Goal: Task Accomplishment & Management: Manage account settings

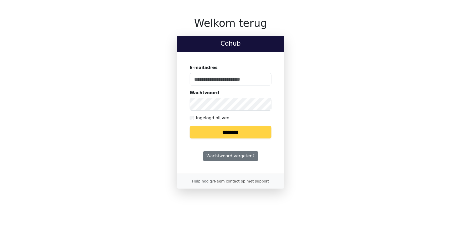
type input "**********"
click at [218, 135] on input "********" at bounding box center [230, 132] width 82 height 13
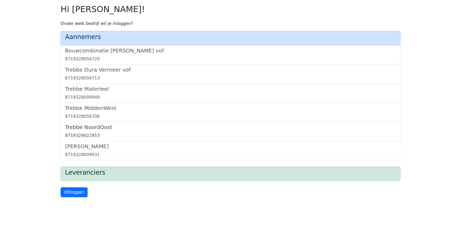
click at [105, 131] on link "[GEOGRAPHIC_DATA] 8719329022953" at bounding box center [230, 131] width 331 height 15
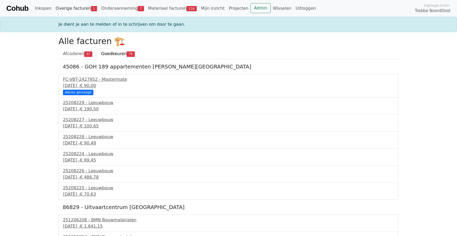
click at [68, 8] on link "Overige facturen 1" at bounding box center [76, 8] width 46 height 10
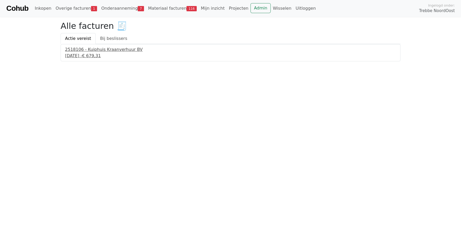
click at [84, 51] on div "2518106 - Kuiphuis Kraanverhuur BV" at bounding box center [230, 49] width 331 height 6
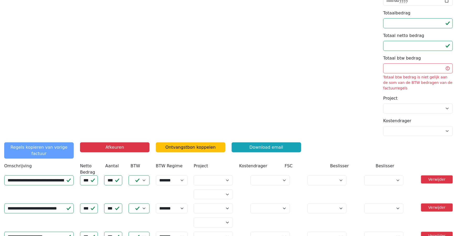
scroll to position [131, 0]
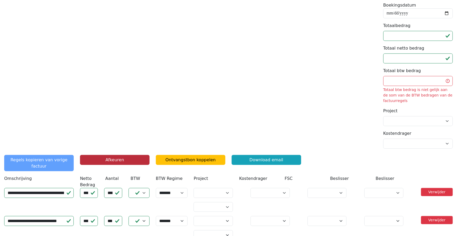
click at [102, 158] on button "Afkeuren" at bounding box center [114, 160] width 69 height 10
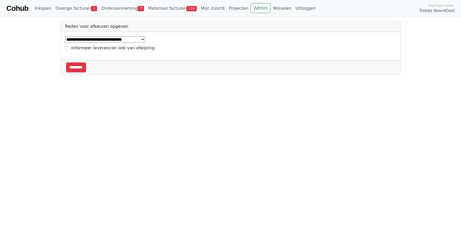
click at [142, 38] on select "**********" at bounding box center [105, 39] width 80 height 7
select select "*****"
click at [65, 36] on select "**********" at bounding box center [105, 39] width 80 height 7
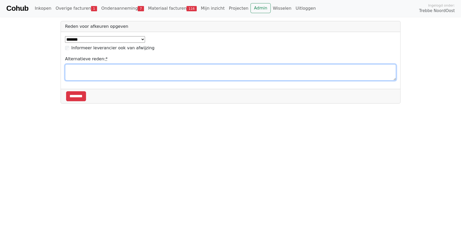
click at [85, 71] on textarea "Alternatieve reden: *" at bounding box center [230, 72] width 331 height 16
type textarea "**********"
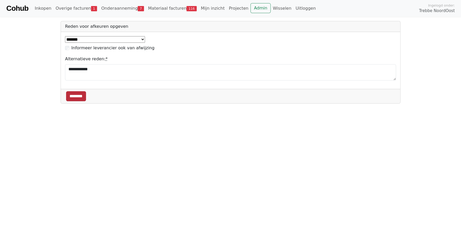
click at [75, 96] on input "********" at bounding box center [76, 96] width 20 height 10
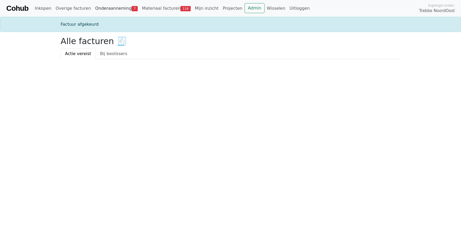
drag, startPoint x: 0, startPoint y: 0, endPoint x: 110, endPoint y: 7, distance: 110.6
click at [110, 7] on link "Onderaanneming 7" at bounding box center [116, 8] width 47 height 10
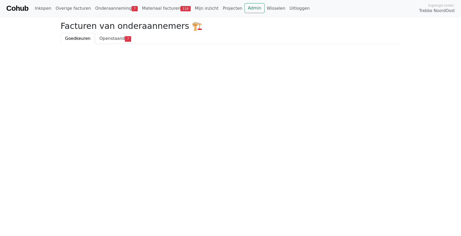
click at [103, 40] on span "Openstaand" at bounding box center [111, 38] width 25 height 5
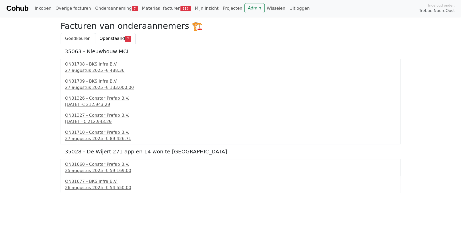
click at [71, 39] on span "Goedkeuren" at bounding box center [77, 38] width 25 height 5
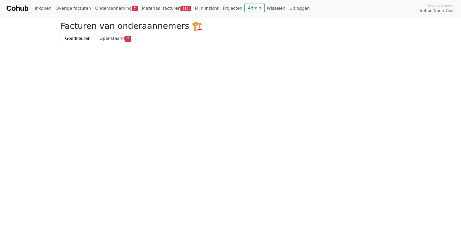
click at [107, 37] on span "Openstaand" at bounding box center [111, 38] width 25 height 5
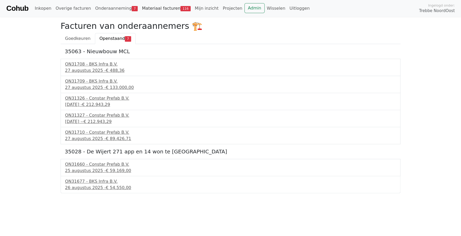
click at [152, 9] on link "Materiaal facturen 116" at bounding box center [166, 8] width 53 height 10
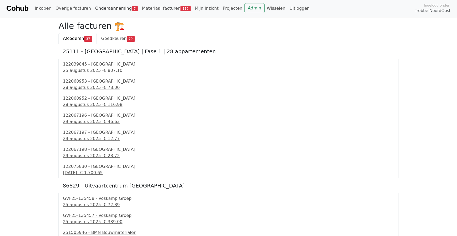
click at [116, 8] on link "Onderaanneming 7" at bounding box center [116, 8] width 47 height 10
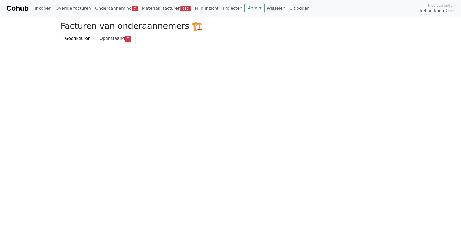
click at [103, 37] on span "Openstaand" at bounding box center [111, 38] width 25 height 5
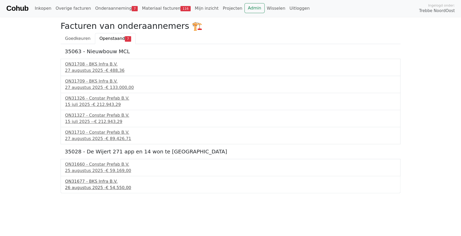
click at [89, 186] on div "26 augustus 2025 - € 54.550,00" at bounding box center [230, 188] width 331 height 6
click at [221, 8] on link "Projecten" at bounding box center [232, 8] width 24 height 10
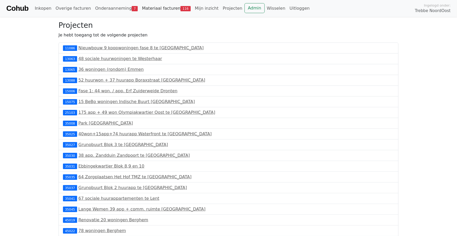
click at [153, 9] on link "Materiaal facturen 116" at bounding box center [166, 8] width 53 height 10
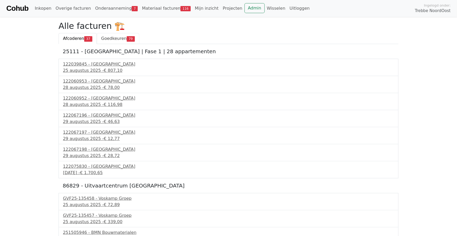
click at [109, 37] on span "Goedkeuren" at bounding box center [113, 38] width 25 height 5
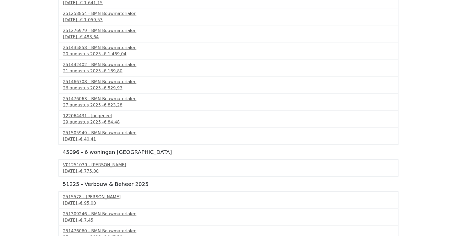
scroll to position [210, 0]
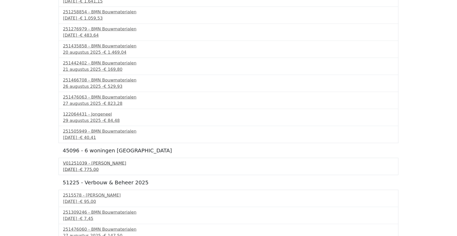
click at [82, 166] on div "[DATE] - € 775,00" at bounding box center [228, 169] width 331 height 6
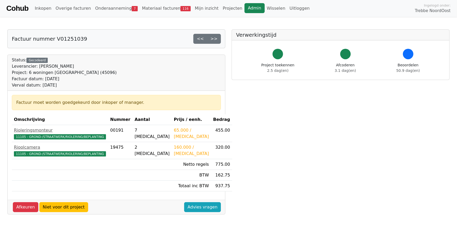
click at [244, 8] on link "Admin" at bounding box center [254, 8] width 20 height 10
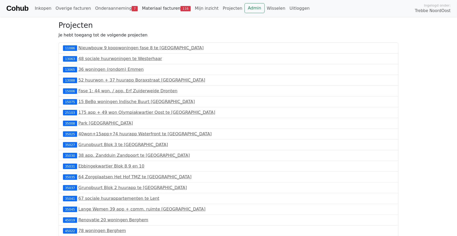
click at [159, 6] on link "Materiaal facturen 116" at bounding box center [166, 8] width 53 height 10
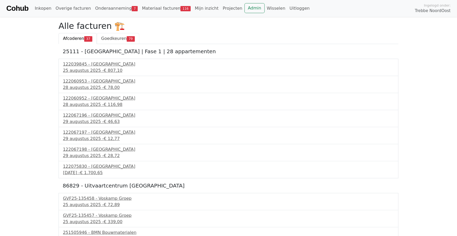
click at [116, 37] on span "Goedkeuren" at bounding box center [113, 38] width 25 height 5
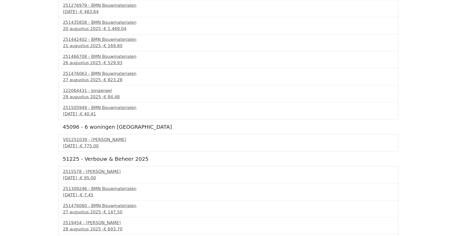
scroll to position [236, 0]
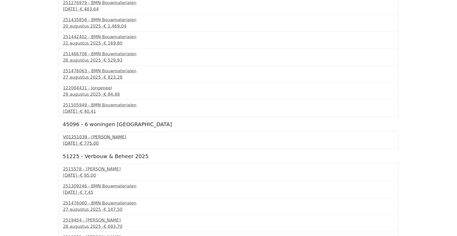
click at [80, 136] on div "V01251039 - Van Dalen" at bounding box center [228, 137] width 331 height 6
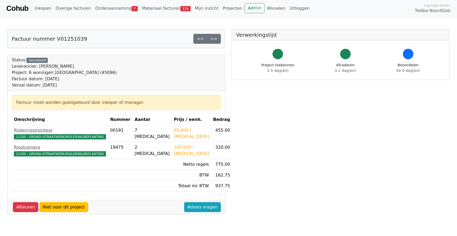
click at [126, 222] on div "Factuur nummer V01251039 << >> Status: Gecodeerd Leverancier: Van Dalen Project…" at bounding box center [116, 202] width 224 height 347
click at [160, 7] on link "Materiaal facturen 116" at bounding box center [166, 8] width 53 height 10
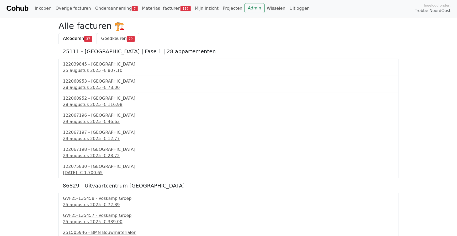
click at [102, 38] on span "Goedkeuren" at bounding box center [113, 38] width 25 height 5
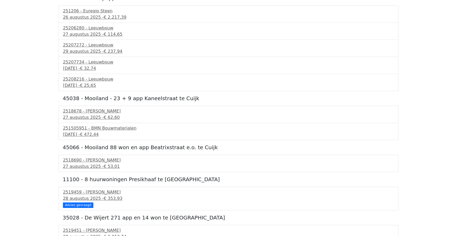
scroll to position [839, 0]
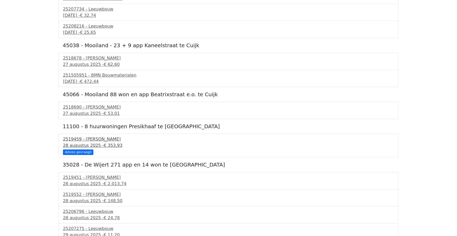
click at [86, 152] on div "Advies gevraagd" at bounding box center [78, 151] width 30 height 5
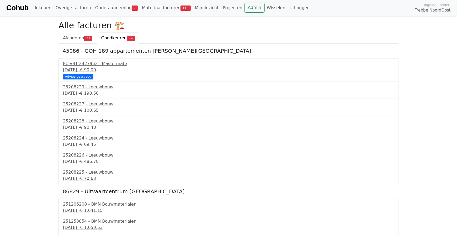
scroll to position [0, 0]
click at [244, 11] on link "Admin" at bounding box center [254, 8] width 20 height 10
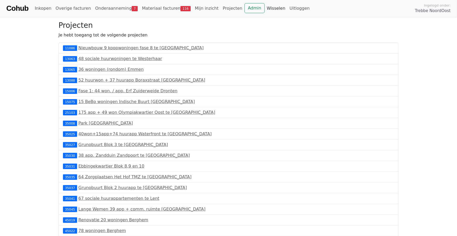
click at [264, 8] on link "Wisselen" at bounding box center [275, 8] width 23 height 10
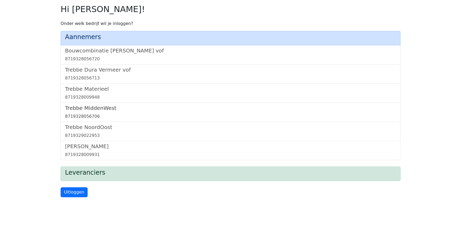
click at [101, 108] on h5 "Trebbe MiddenWest" at bounding box center [230, 108] width 331 height 6
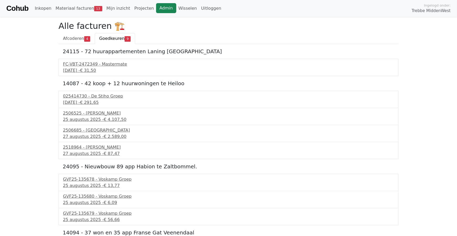
click at [156, 9] on link "Admin" at bounding box center [166, 8] width 20 height 10
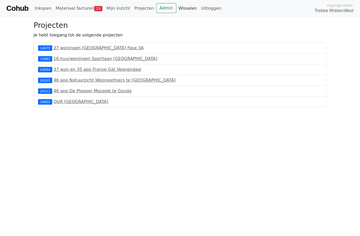
click at [182, 7] on link "Wisselen" at bounding box center [187, 8] width 23 height 10
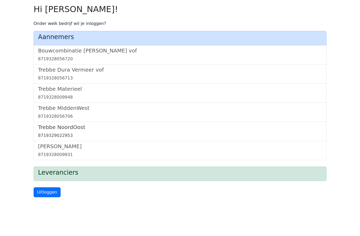
click at [63, 128] on h5 "Trebbe NoordOost" at bounding box center [180, 127] width 284 height 6
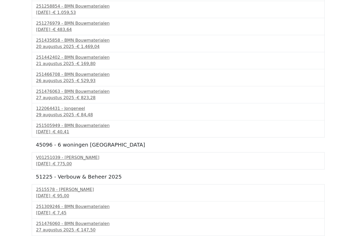
scroll to position [262, 0]
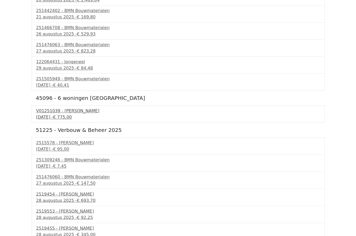
click at [69, 115] on span "€ 775,00" at bounding box center [62, 117] width 19 height 5
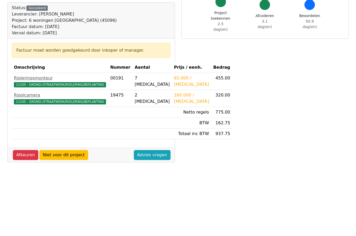
scroll to position [52, 0]
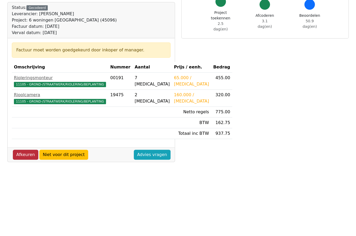
click at [22, 160] on link "Afkeuren" at bounding box center [25, 155] width 25 height 10
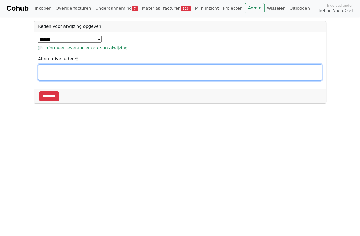
drag, startPoint x: 47, startPoint y: 73, endPoint x: 48, endPoint y: 78, distance: 5.1
click at [48, 77] on textarea "Alternative reden: *" at bounding box center [180, 72] width 284 height 16
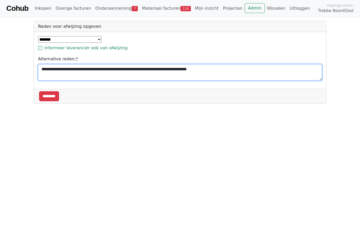
type textarea "**********"
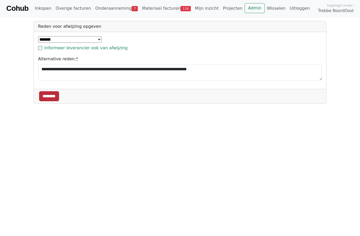
click at [42, 94] on input "********" at bounding box center [49, 96] width 20 height 10
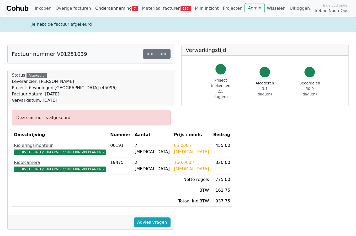
click at [106, 9] on link "Onderaanneming 7" at bounding box center [116, 8] width 47 height 10
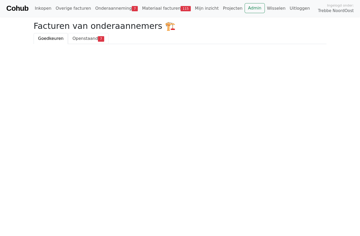
click at [78, 39] on span "Openstaand" at bounding box center [84, 38] width 25 height 5
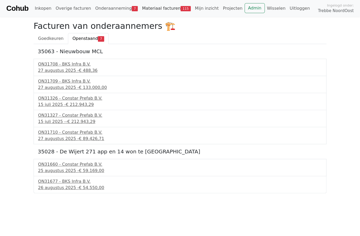
click at [166, 8] on link "Materiaal facturen 115" at bounding box center [166, 8] width 53 height 10
